Goal: Find specific page/section

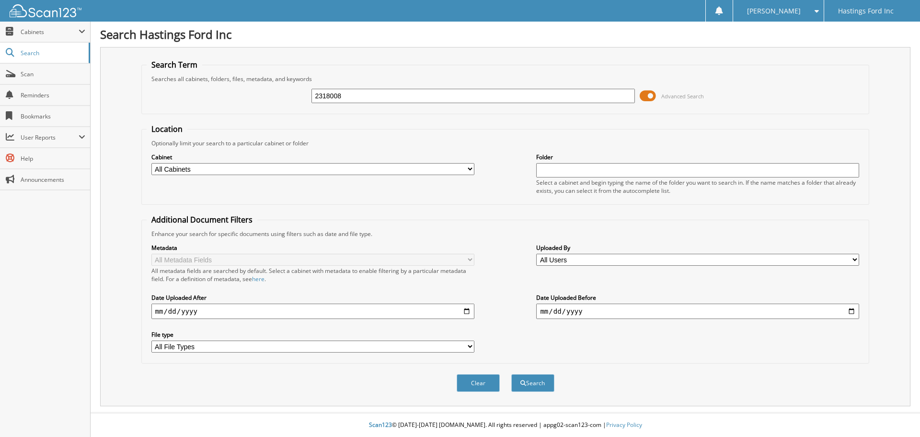
type input "2318008"
click at [511, 374] on button "Search" at bounding box center [532, 383] width 43 height 18
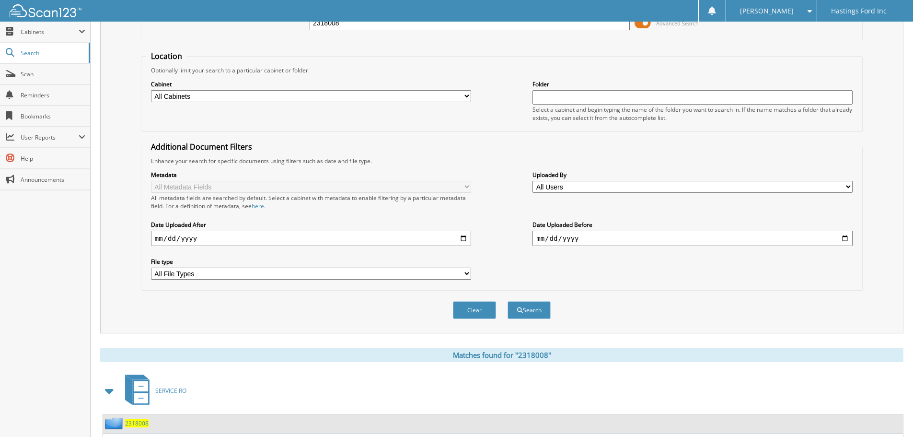
scroll to position [137, 0]
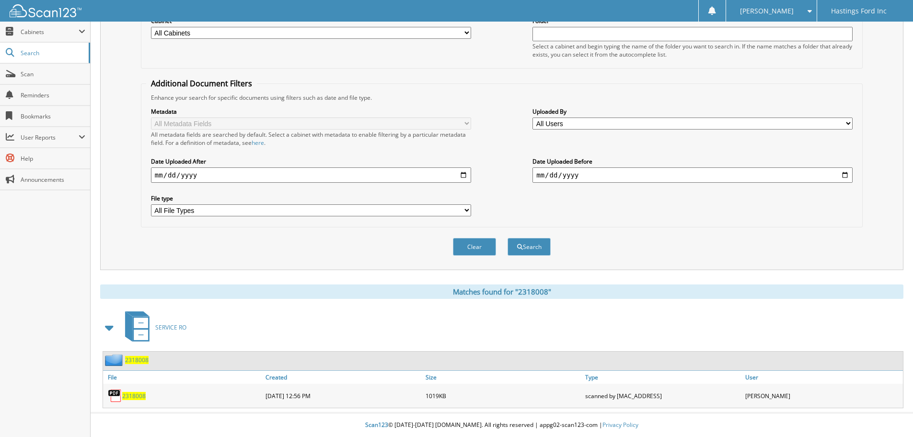
click at [141, 399] on span "2318008" at bounding box center [133, 396] width 23 height 8
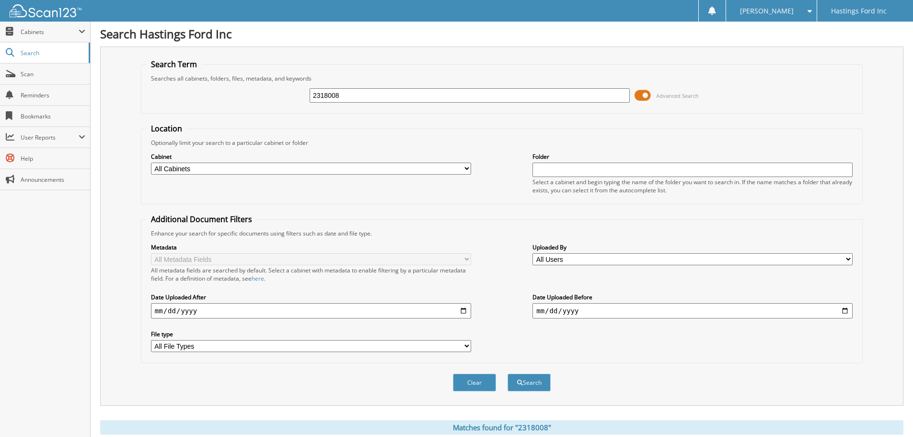
scroll to position [0, 0]
click at [363, 102] on input "2318008" at bounding box center [470, 96] width 320 height 14
type input "2315181"
click at [508, 374] on button "Search" at bounding box center [529, 383] width 43 height 18
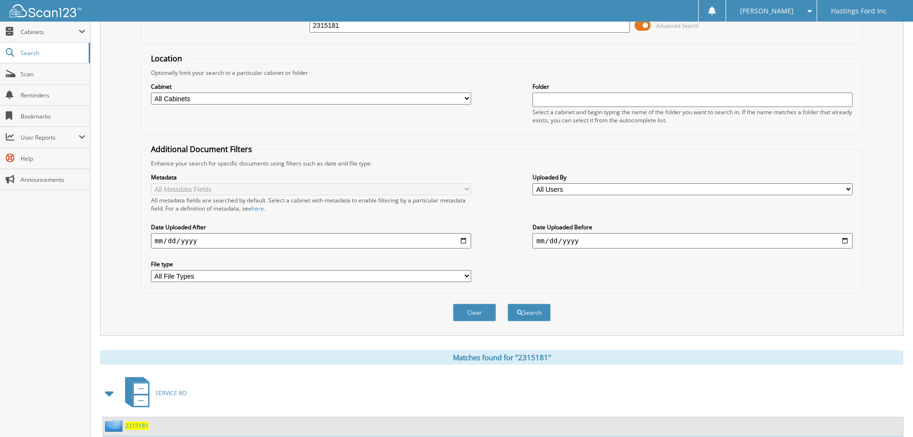
scroll to position [137, 0]
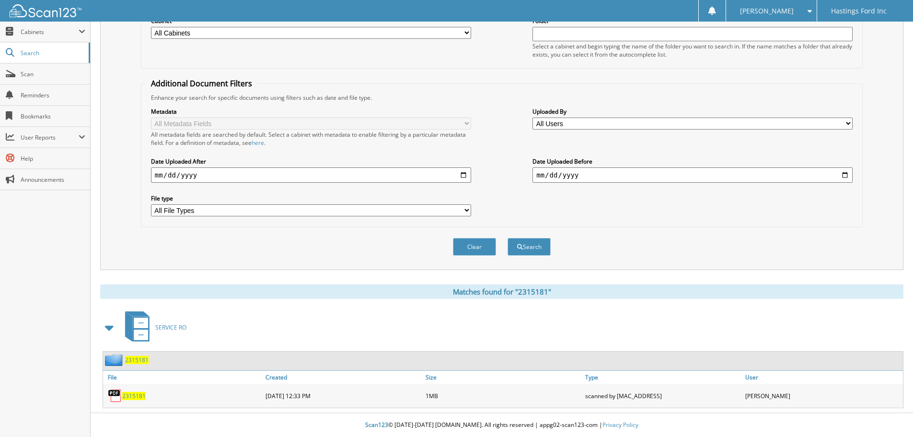
click at [135, 392] on span "2315181" at bounding box center [133, 396] width 23 height 8
